Goal: Information Seeking & Learning: Learn about a topic

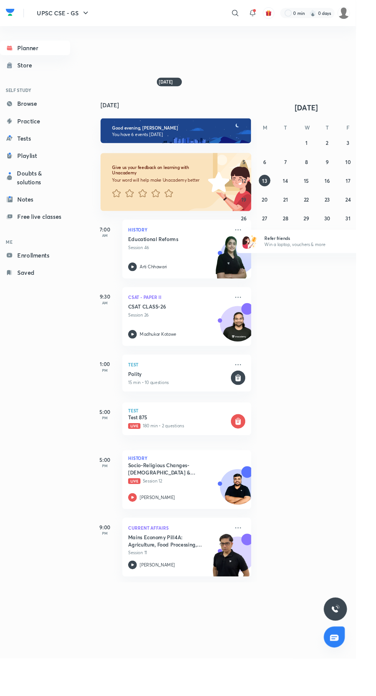
click at [248, 14] on icon at bounding box center [248, 13] width 9 height 9
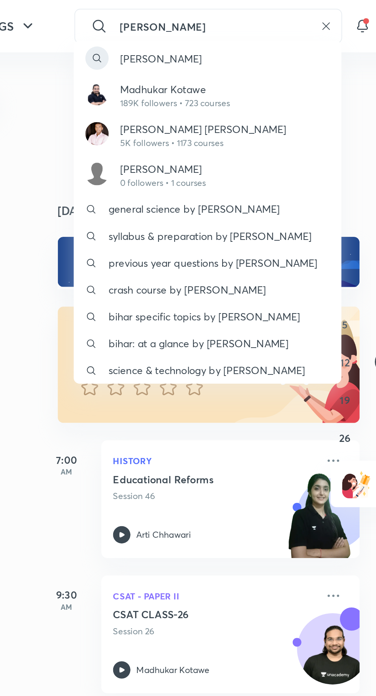
type input "[PERSON_NAME]"
click at [161, 55] on p "189K followers • 723 courses" at bounding box center [168, 54] width 58 height 7
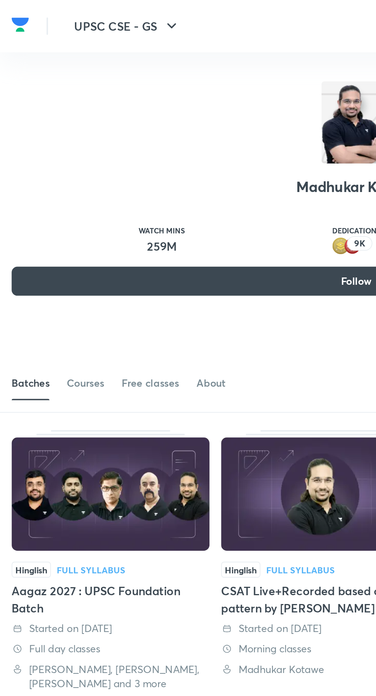
click at [43, 201] on div "Courses" at bounding box center [45, 202] width 20 height 8
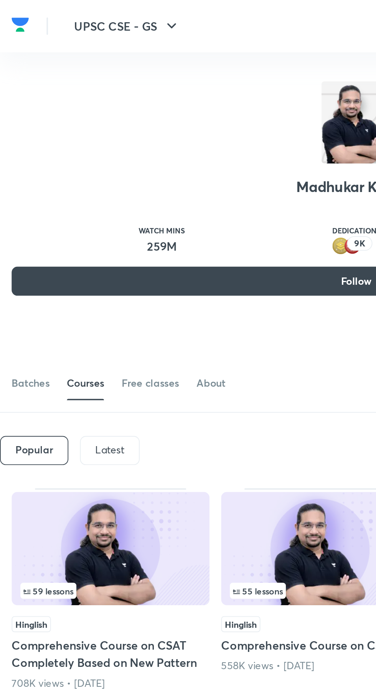
click at [58, 238] on p "Latest" at bounding box center [57, 237] width 15 height 6
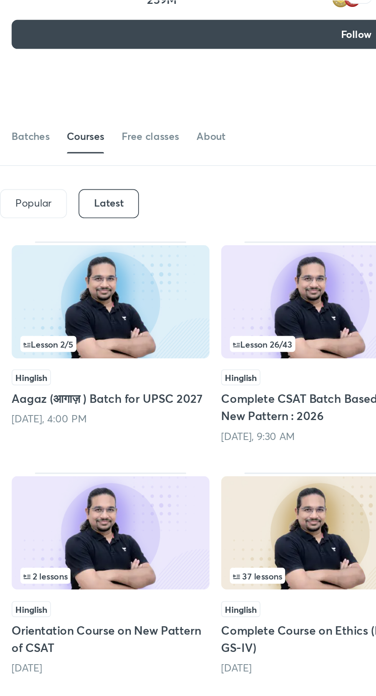
click at [174, 303] on img at bounding box center [169, 290] width 104 height 60
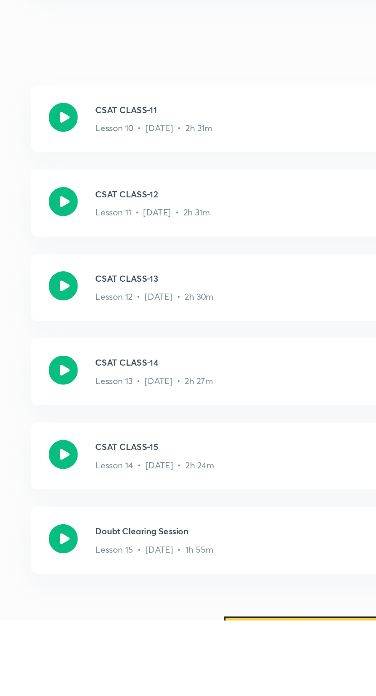
scroll to position [564, 0]
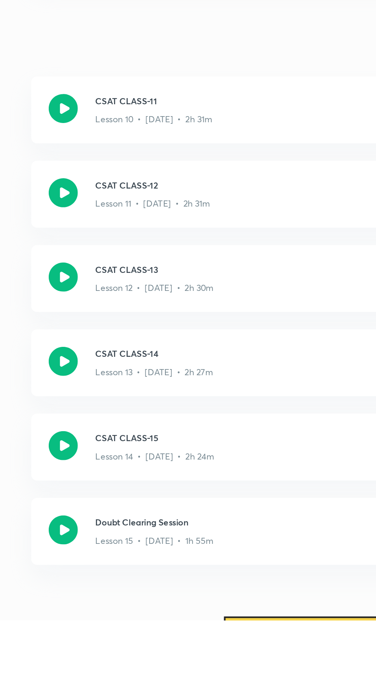
click at [142, 654] on icon at bounding box center [143, 648] width 15 height 15
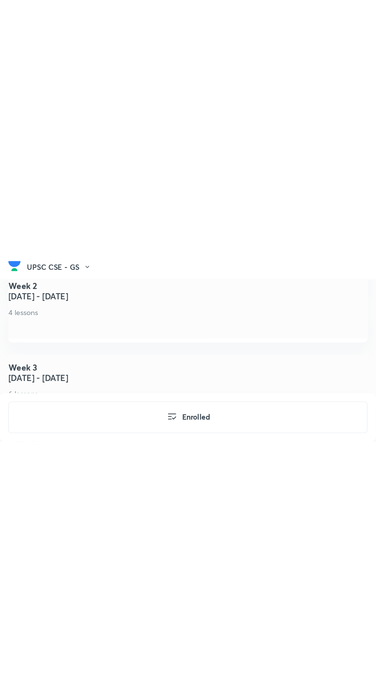
scroll to position [826, 0]
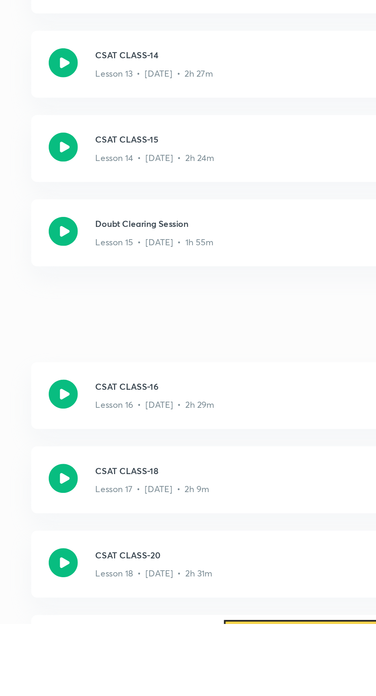
scroll to position [723, 0]
click at [146, 576] on icon at bounding box center [143, 574] width 15 height 15
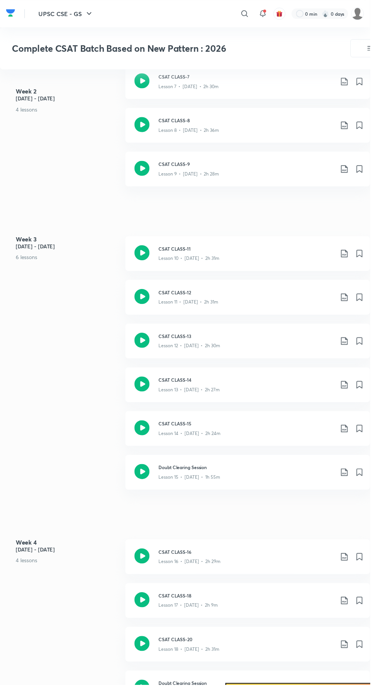
scroll to position [748, 0]
